Goal: Find contact information: Find contact information

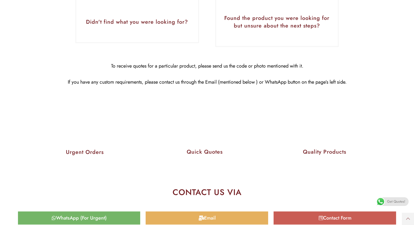
scroll to position [2638, 0]
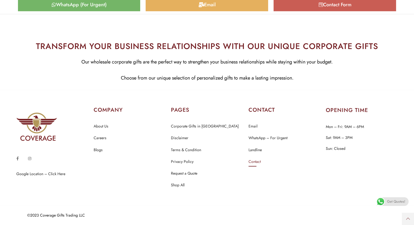
click at [255, 161] on link "Contact" at bounding box center [254, 161] width 12 height 7
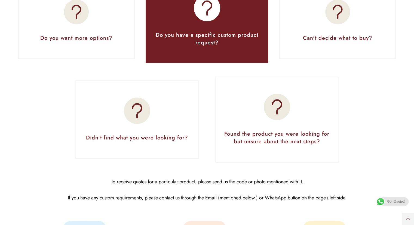
scroll to position [2257, 0]
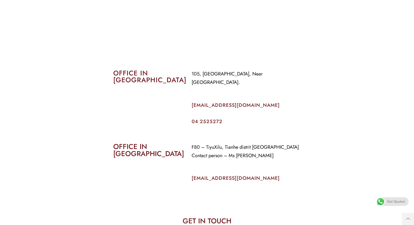
scroll to position [190, 0]
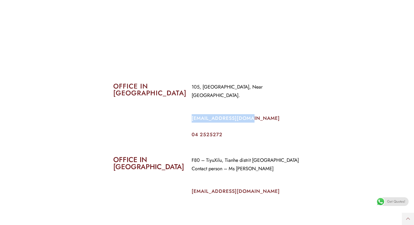
copy link "[EMAIL_ADDRESS][DOMAIN_NAME]"
drag, startPoint x: 257, startPoint y: 110, endPoint x: 189, endPoint y: 110, distance: 67.2
click at [189, 110] on div "105, [GEOGRAPHIC_DATA], Near [GEOGRAPHIC_DATA]. [EMAIL_ADDRESS][DOMAIN_NAME] 04…" at bounding box center [246, 110] width 118 height 62
copy link "[EMAIL_ADDRESS][DOMAIN_NAME]"
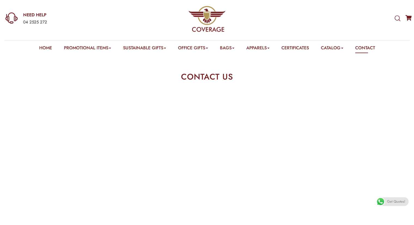
scroll to position [0, 0]
